Goal: Transaction & Acquisition: Purchase product/service

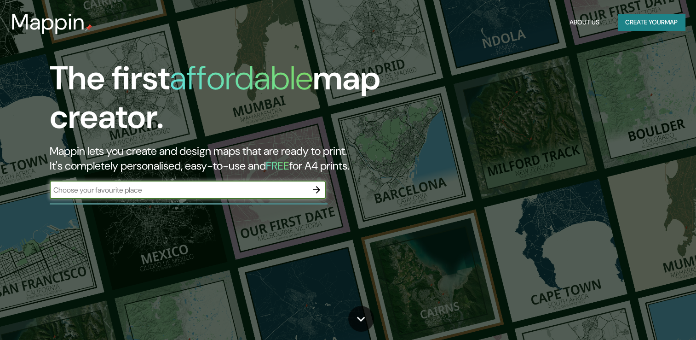
click at [236, 190] on input "text" at bounding box center [179, 190] width 258 height 11
type input "[GEOGRAPHIC_DATA]"
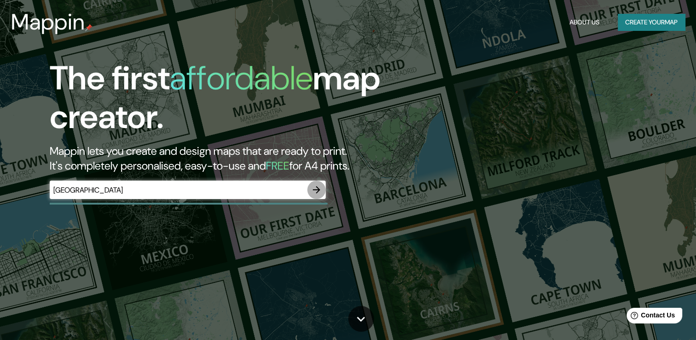
click at [318, 191] on icon "button" at bounding box center [316, 189] width 7 height 7
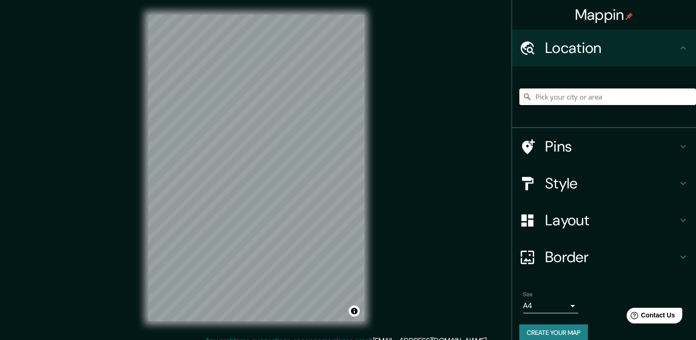
click at [550, 96] on input "Pick your city or area" at bounding box center [608, 96] width 177 height 17
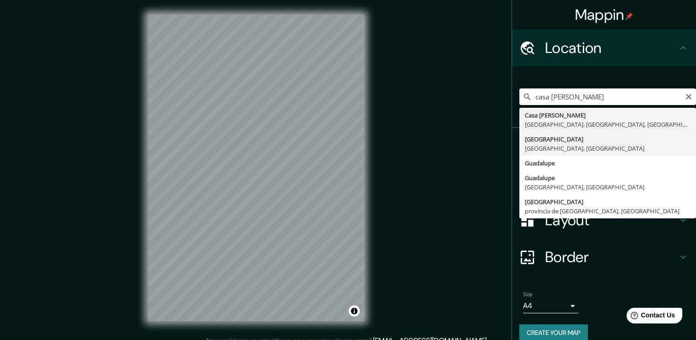
type input "[GEOGRAPHIC_DATA], [GEOGRAPHIC_DATA], [GEOGRAPHIC_DATA]"
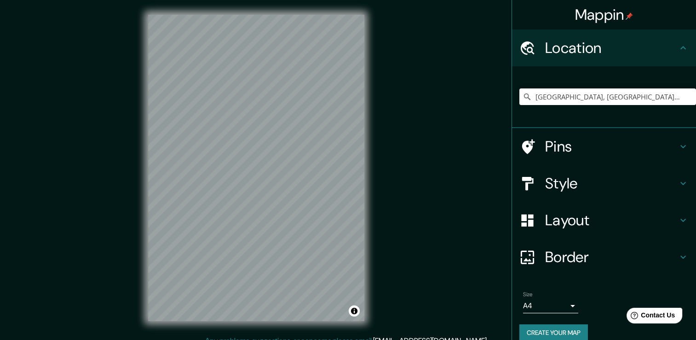
click at [387, 229] on div "Mappin Location [GEOGRAPHIC_DATA], [GEOGRAPHIC_DATA], [GEOGRAPHIC_DATA] Pins St…" at bounding box center [348, 175] width 696 height 350
click at [588, 147] on h4 "Pins" at bounding box center [611, 146] width 133 height 18
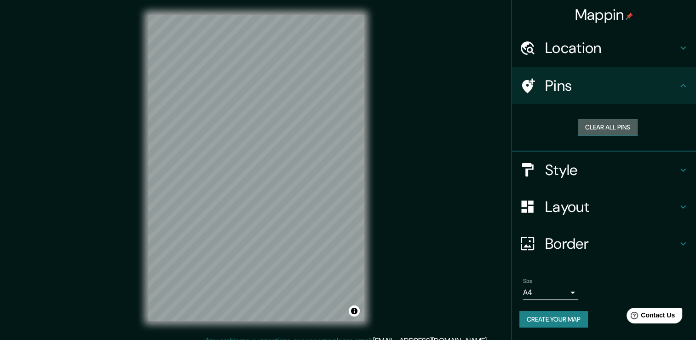
click at [604, 130] on button "Clear all pins" at bounding box center [608, 127] width 60 height 17
click at [597, 174] on h4 "Style" at bounding box center [611, 170] width 133 height 18
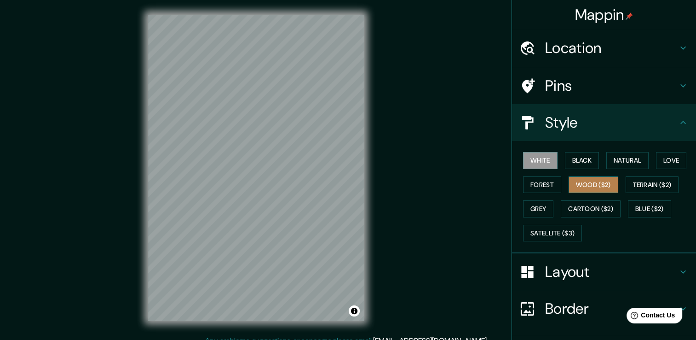
click at [582, 186] on button "Wood ($2)" at bounding box center [594, 184] width 50 height 17
click at [584, 157] on button "Black" at bounding box center [582, 160] width 35 height 17
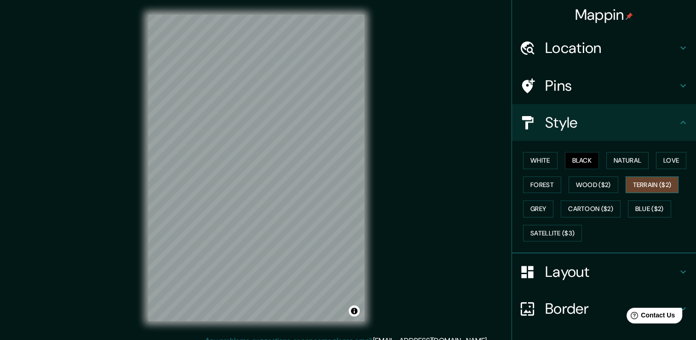
click at [648, 187] on button "Terrain ($2)" at bounding box center [652, 184] width 53 height 17
click at [536, 209] on button "Grey" at bounding box center [538, 208] width 30 height 17
click at [573, 161] on button "Black" at bounding box center [582, 160] width 35 height 17
click at [534, 165] on button "White" at bounding box center [540, 160] width 35 height 17
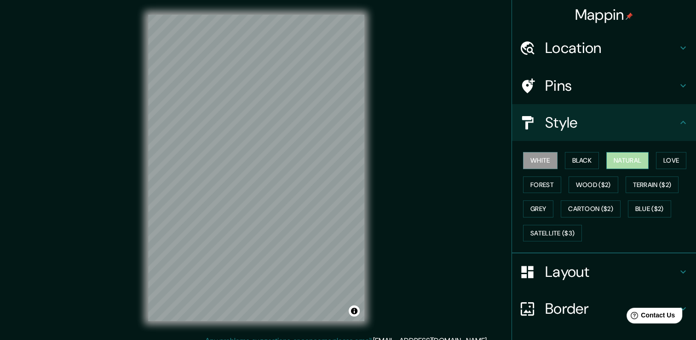
click at [626, 156] on button "Natural" at bounding box center [628, 160] width 42 height 17
click at [573, 273] on h4 "Layout" at bounding box center [611, 271] width 133 height 18
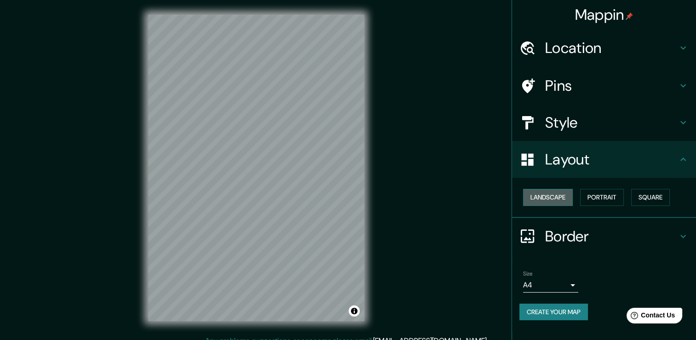
click at [563, 194] on button "Landscape" at bounding box center [548, 197] width 50 height 17
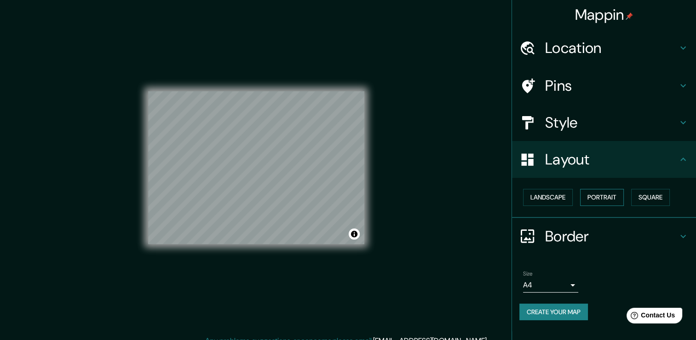
click at [608, 195] on button "Portrait" at bounding box center [602, 197] width 44 height 17
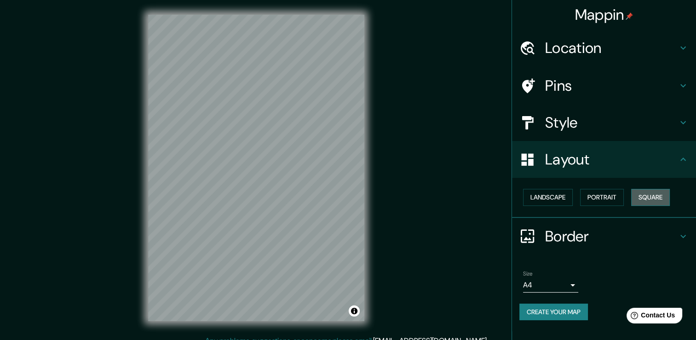
click at [643, 198] on button "Square" at bounding box center [650, 197] width 39 height 17
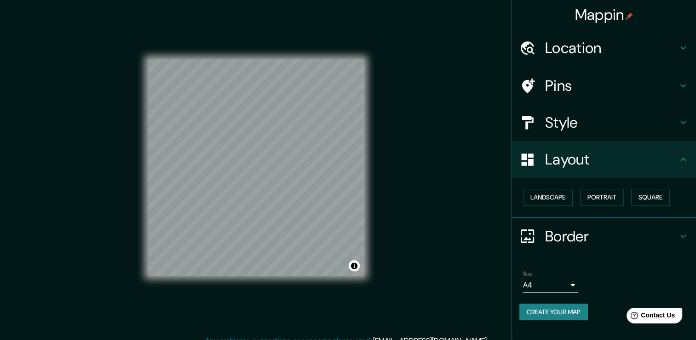
click at [546, 285] on body "Mappin Location [GEOGRAPHIC_DATA], [GEOGRAPHIC_DATA], [GEOGRAPHIC_DATA] Pins St…" at bounding box center [348, 170] width 696 height 340
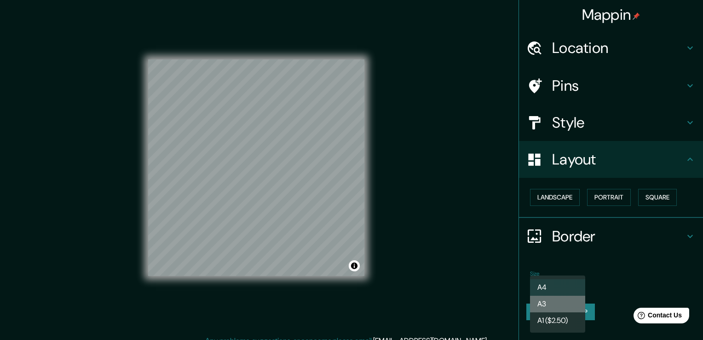
click at [550, 306] on li "A3" at bounding box center [557, 303] width 55 height 17
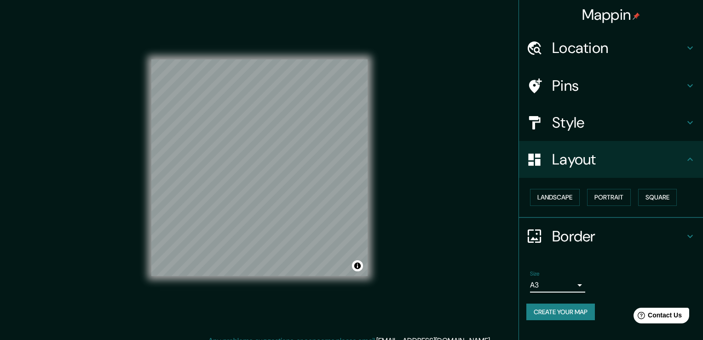
click at [552, 280] on body "Mappin Location [GEOGRAPHIC_DATA], [GEOGRAPHIC_DATA], [GEOGRAPHIC_DATA] Pins St…" at bounding box center [351, 170] width 703 height 340
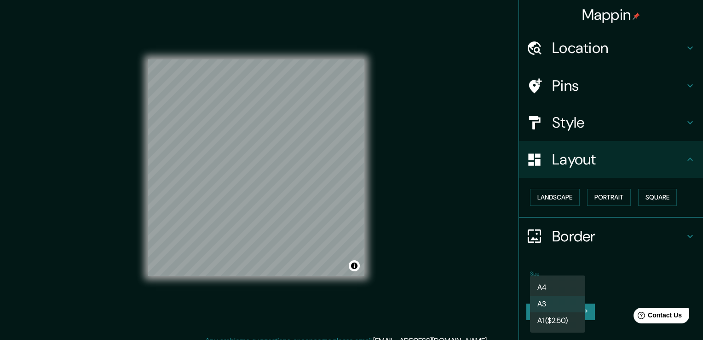
click at [551, 282] on li "A4" at bounding box center [557, 287] width 55 height 17
type input "single"
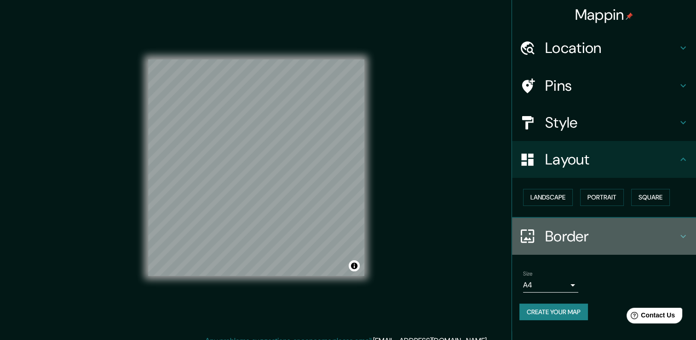
click at [559, 235] on h4 "Border" at bounding box center [611, 236] width 133 height 18
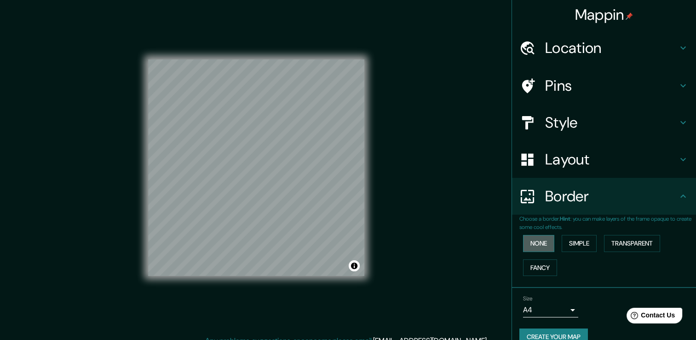
click at [539, 240] on button "None" at bounding box center [538, 243] width 31 height 17
click at [583, 246] on button "Simple" at bounding box center [579, 243] width 35 height 17
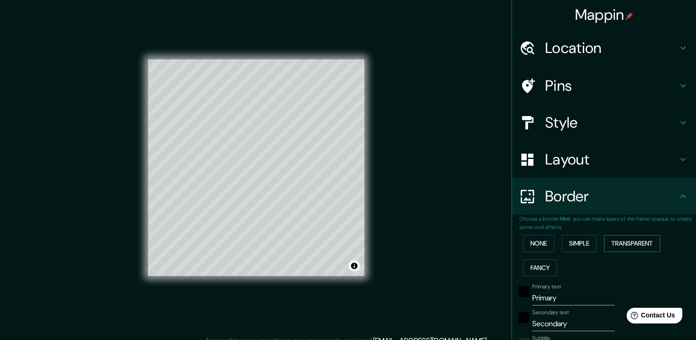
click at [646, 237] on button "Transparent" at bounding box center [632, 243] width 56 height 17
click at [541, 264] on button "Fancy" at bounding box center [540, 267] width 34 height 17
click at [579, 51] on h4 "Location" at bounding box center [611, 48] width 133 height 18
type input "38"
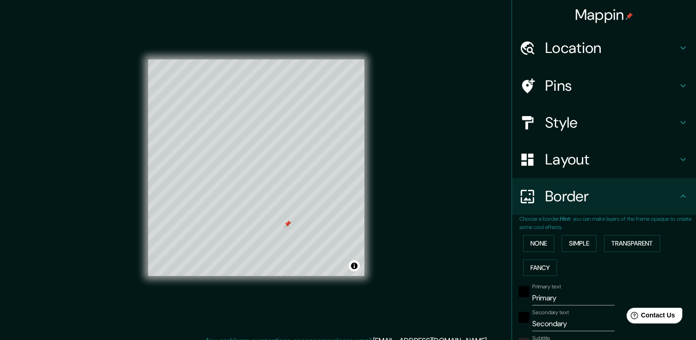
type input "19"
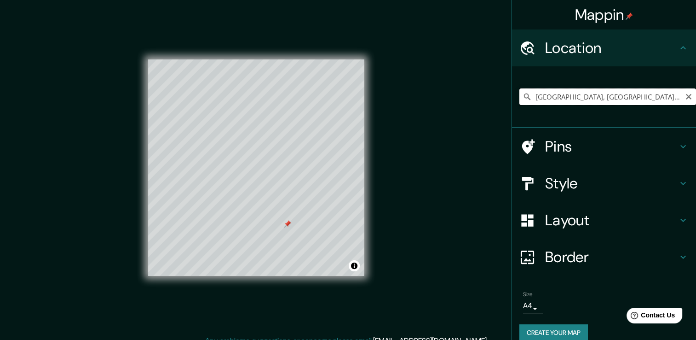
click at [617, 92] on input "[GEOGRAPHIC_DATA], [GEOGRAPHIC_DATA], [GEOGRAPHIC_DATA]" at bounding box center [608, 96] width 177 height 17
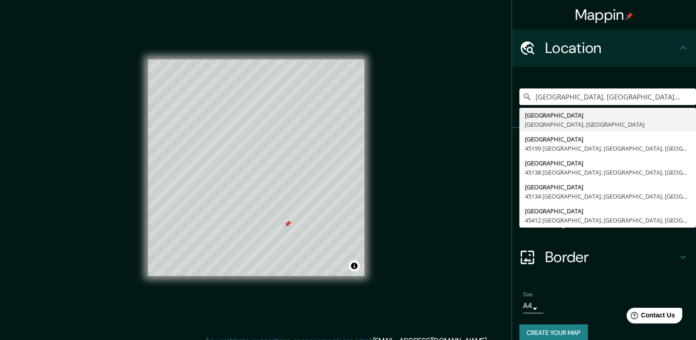
drag, startPoint x: 661, startPoint y: 93, endPoint x: 469, endPoint y: 98, distance: 192.5
click at [469, 98] on div "Mappin Location [GEOGRAPHIC_DATA], [GEOGRAPHIC_DATA], [GEOGRAPHIC_DATA] [GEOGRA…" at bounding box center [348, 175] width 696 height 350
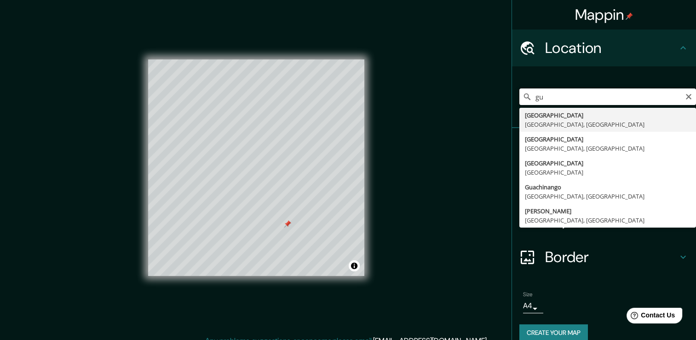
type input "g"
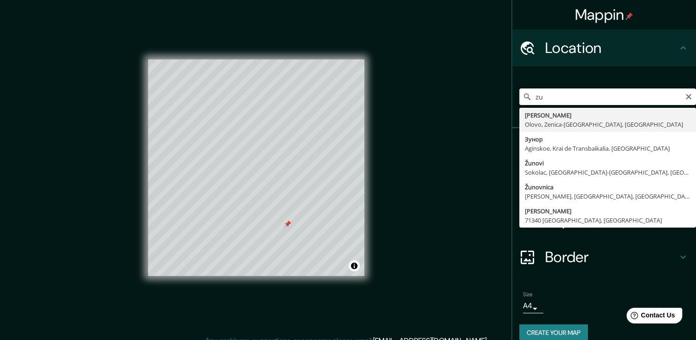
type input "z"
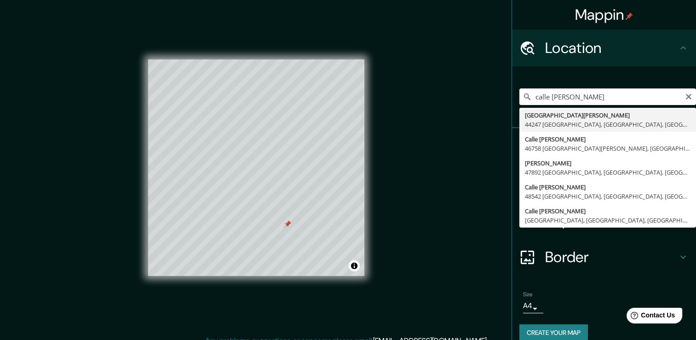
type input "[GEOGRAPHIC_DATA][PERSON_NAME], [GEOGRAPHIC_DATA], [GEOGRAPHIC_DATA]"
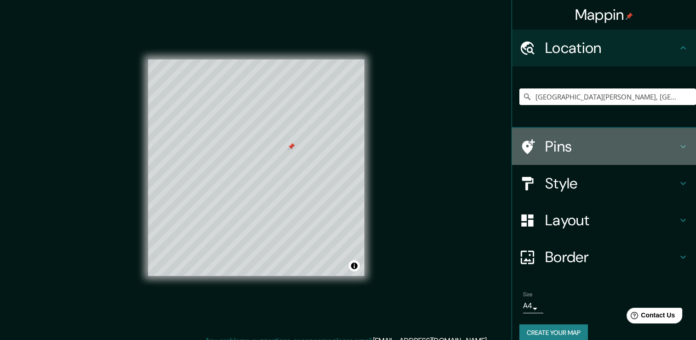
click at [568, 149] on h4 "Pins" at bounding box center [611, 146] width 133 height 18
type input "38"
type input "19"
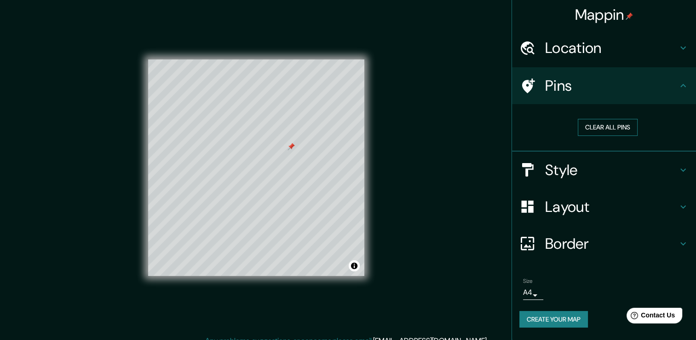
click at [602, 126] on button "Clear all pins" at bounding box center [608, 127] width 60 height 17
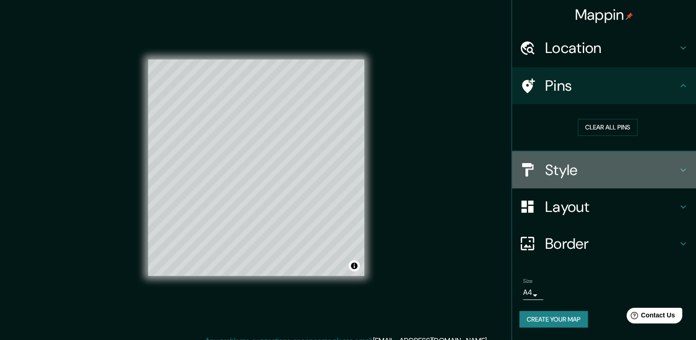
click at [582, 169] on h4 "Style" at bounding box center [611, 170] width 133 height 18
type input "38"
type input "19"
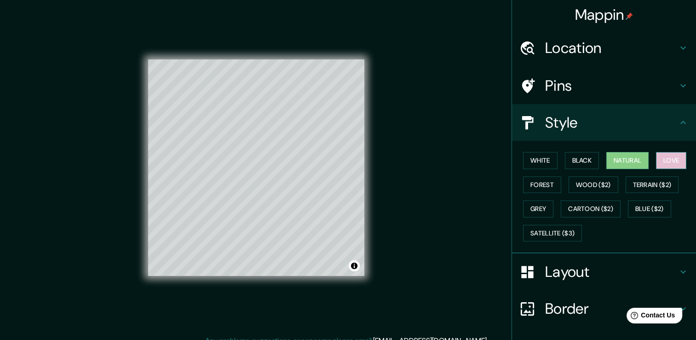
click at [672, 159] on button "Love" at bounding box center [671, 160] width 30 height 17
click at [606, 94] on h4 "Pins" at bounding box center [611, 85] width 133 height 18
type input "38"
type input "19"
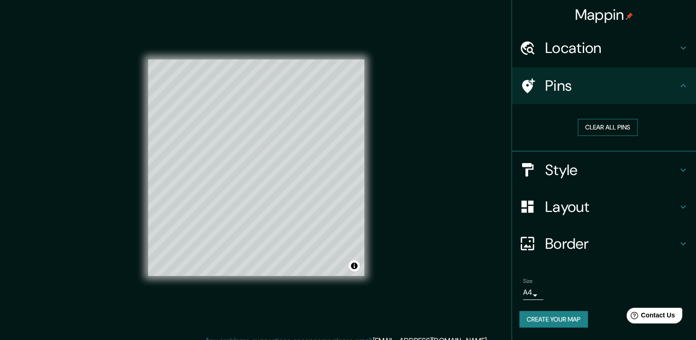
click at [606, 126] on button "Clear all pins" at bounding box center [608, 127] width 60 height 17
click at [623, 124] on button "Clear all pins" at bounding box center [608, 127] width 60 height 17
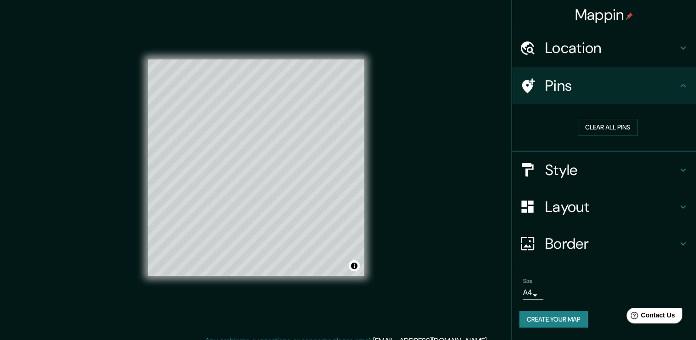
click at [610, 46] on h4 "Location" at bounding box center [611, 48] width 133 height 18
type input "38"
type input "19"
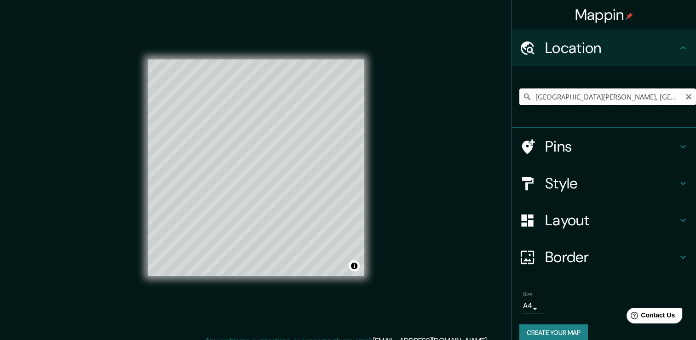
drag, startPoint x: 547, startPoint y: 100, endPoint x: 554, endPoint y: 101, distance: 7.0
click at [547, 101] on input "[GEOGRAPHIC_DATA][PERSON_NAME], [GEOGRAPHIC_DATA], [GEOGRAPHIC_DATA]" at bounding box center [608, 96] width 177 height 17
click at [685, 93] on input "[GEOGRAPHIC_DATA][PERSON_NAME], [GEOGRAPHIC_DATA], [GEOGRAPHIC_DATA]" at bounding box center [608, 96] width 177 height 17
click at [686, 97] on icon "Clear" at bounding box center [689, 97] width 6 height 6
click at [647, 97] on input "[GEOGRAPHIC_DATA], [GEOGRAPHIC_DATA], [GEOGRAPHIC_DATA]" at bounding box center [608, 96] width 177 height 17
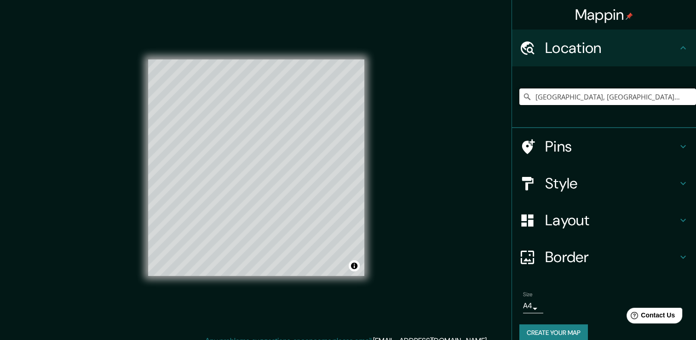
drag, startPoint x: 644, startPoint y: 99, endPoint x: 501, endPoint y: 103, distance: 142.7
click at [501, 103] on div "Mappin Location [GEOGRAPHIC_DATA], [GEOGRAPHIC_DATA], [GEOGRAPHIC_DATA] Pins St…" at bounding box center [348, 175] width 696 height 350
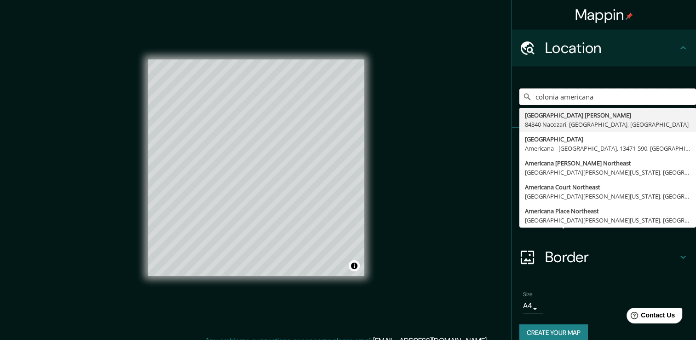
drag, startPoint x: 614, startPoint y: 99, endPoint x: 499, endPoint y: 95, distance: 115.6
click at [499, 95] on div "Mappin Location [GEOGRAPHIC_DATA] [GEOGRAPHIC_DATA] [PERSON_NAME][GEOGRAPHIC_DA…" at bounding box center [348, 175] width 696 height 350
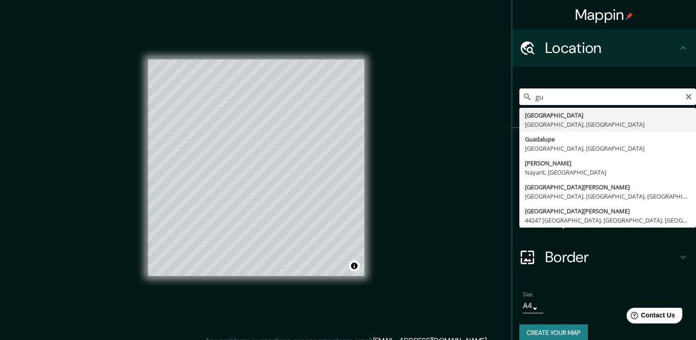
type input "g"
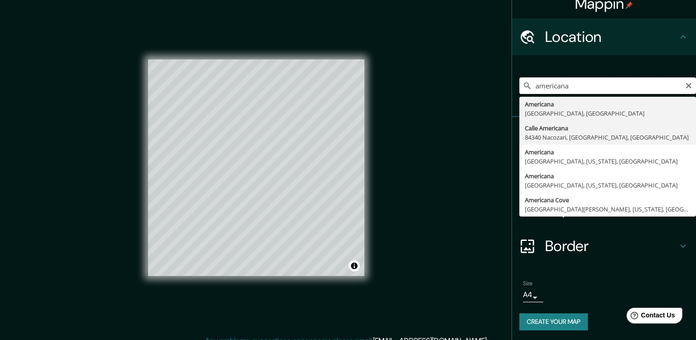
scroll to position [12, 0]
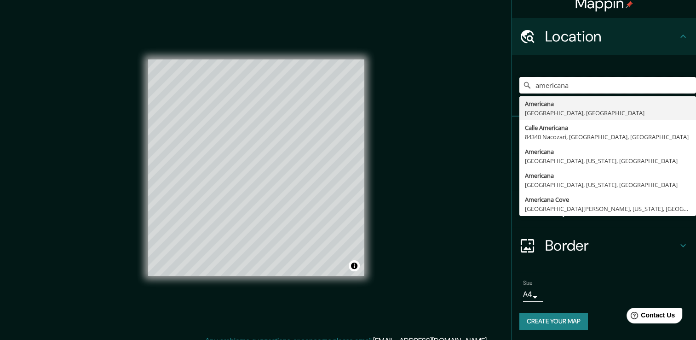
drag, startPoint x: 582, startPoint y: 82, endPoint x: 511, endPoint y: 77, distance: 71.1
click at [512, 77] on div "americana Americana [GEOGRAPHIC_DATA], [GEOGRAPHIC_DATA] [GEOGRAPHIC_DATA] [GEO…" at bounding box center [604, 86] width 184 height 62
type input "americana"
